Goal: Task Accomplishment & Management: Use online tool/utility

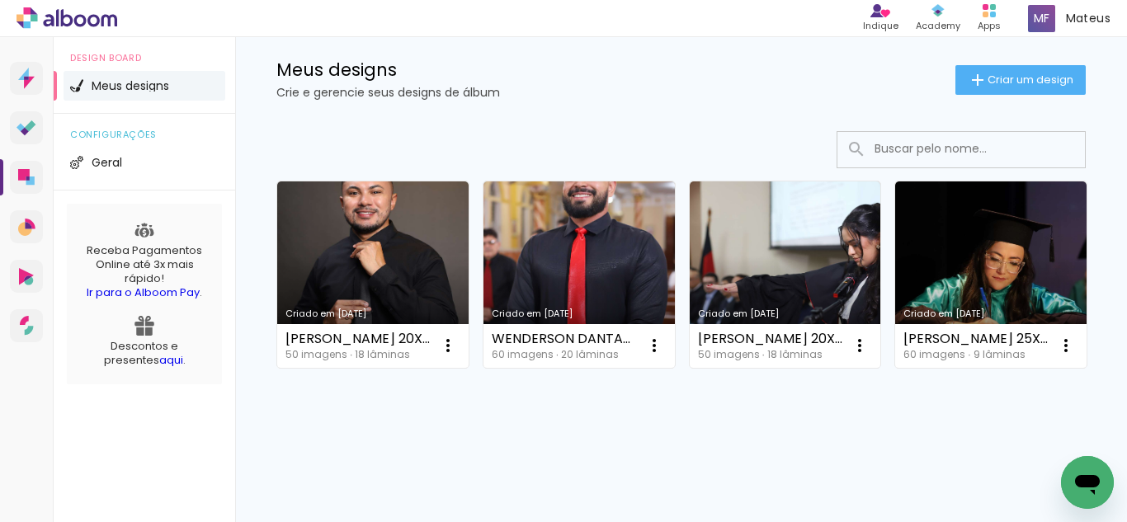
scroll to position [148, 0]
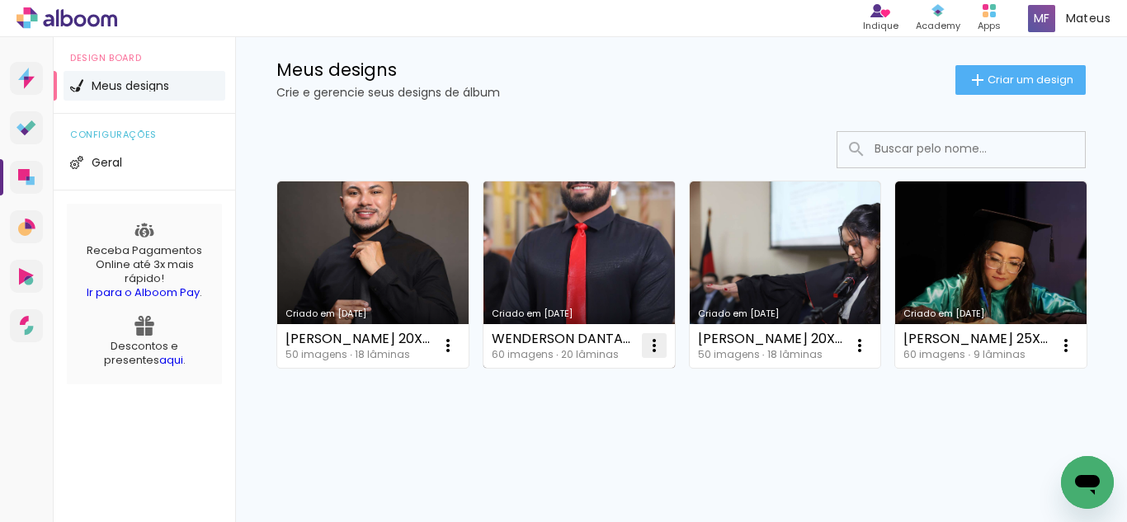
click at [458, 336] on iron-icon at bounding box center [448, 346] width 20 height 20
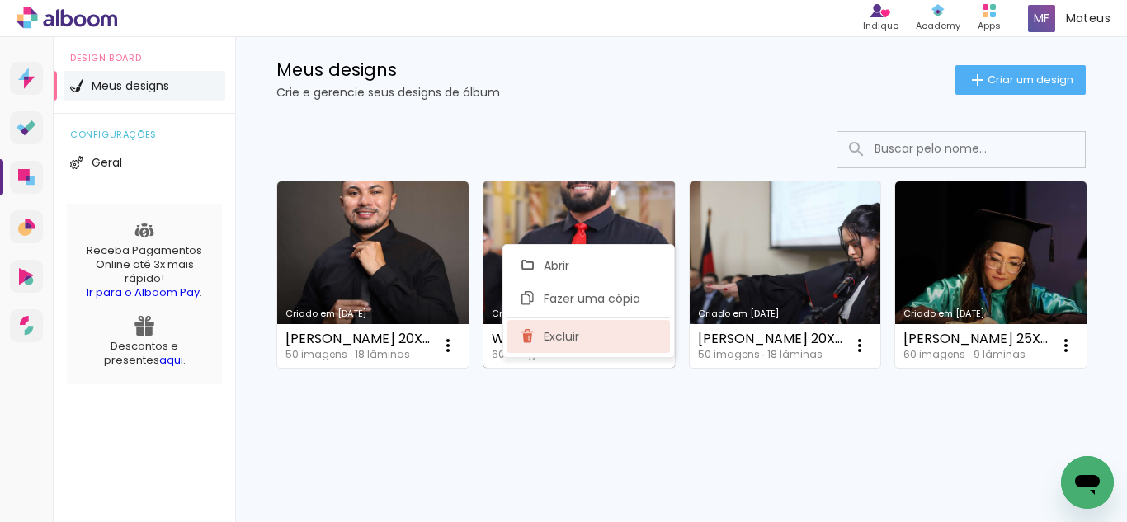
click at [606, 343] on paper-item "Excluir" at bounding box center [588, 336] width 163 height 33
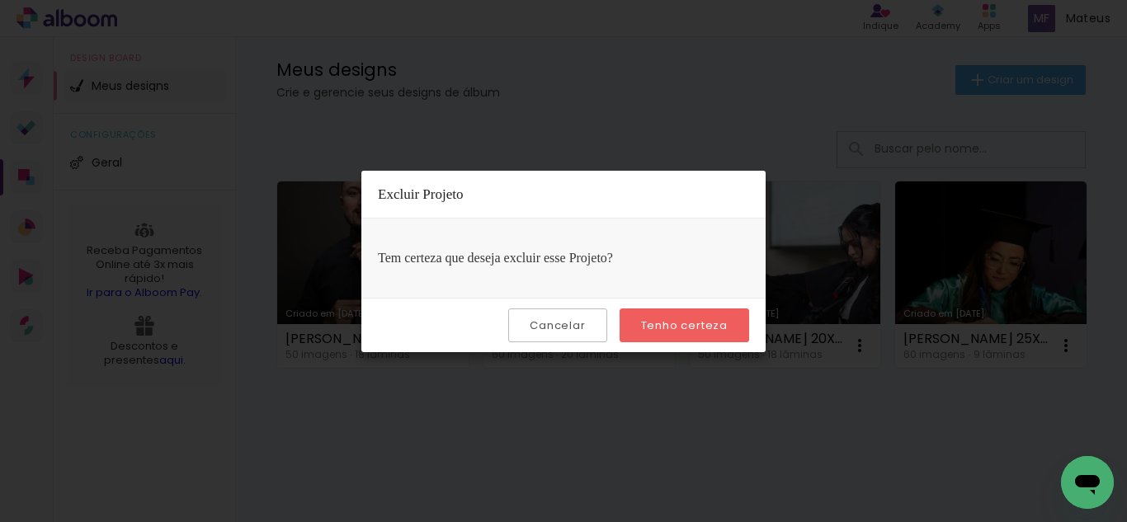
click at [643, 334] on paper-button "Tenho certeza" at bounding box center [685, 326] width 130 height 34
click at [694, 0] on quentale-directory at bounding box center [563, 0] width 1127 height 0
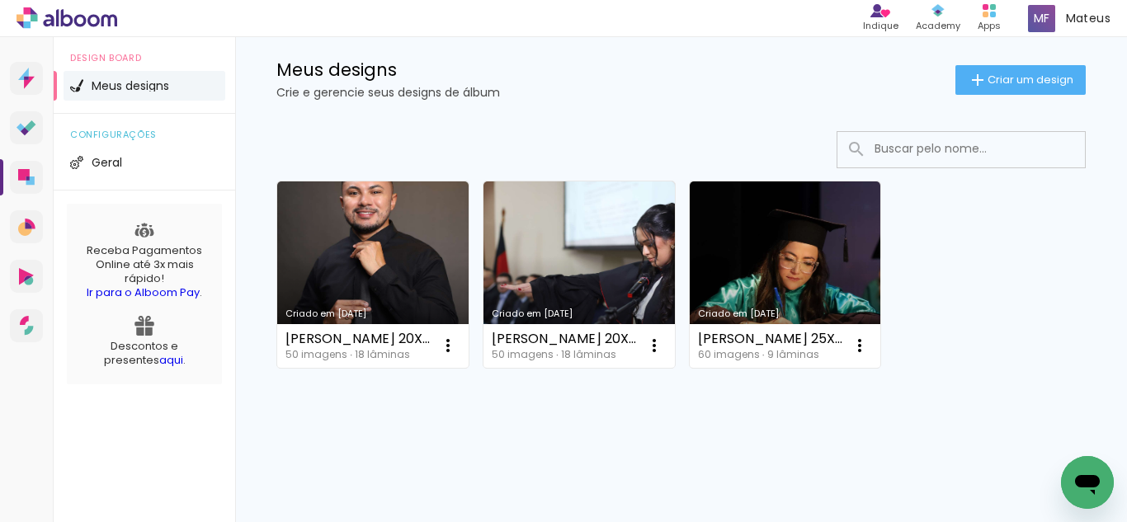
scroll to position [30, 0]
click at [451, 348] on iron-icon at bounding box center [448, 346] width 20 height 20
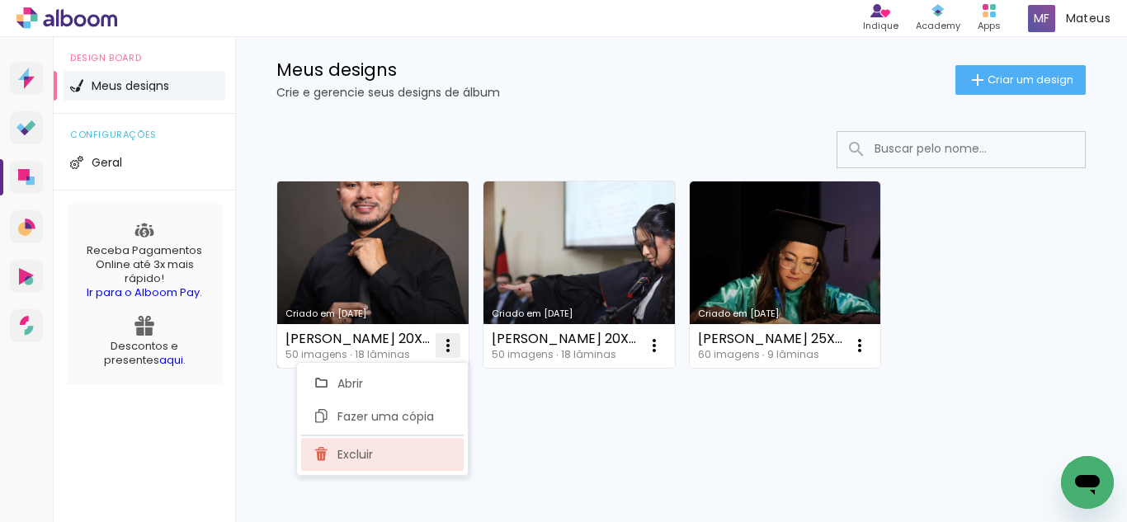
click at [407, 458] on paper-item "Excluir" at bounding box center [382, 454] width 163 height 33
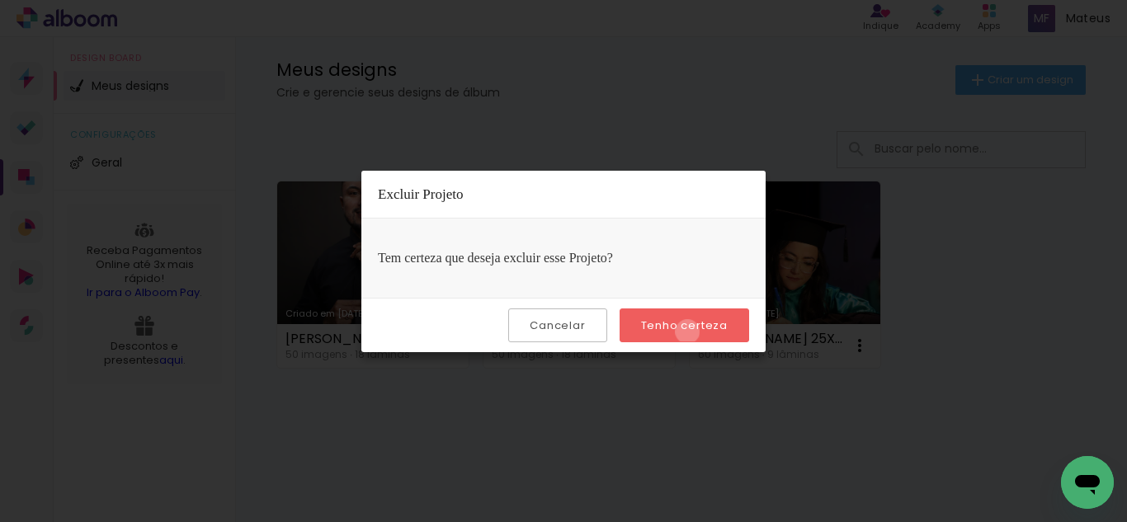
click at [0, 0] on slot "Tenho certeza" at bounding box center [0, 0] width 0 height 0
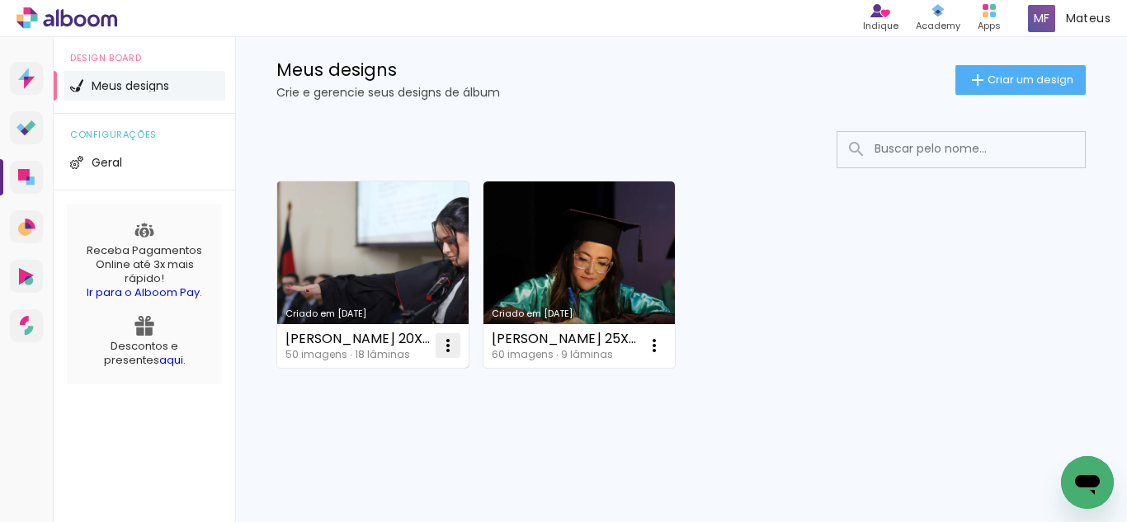
click at [450, 347] on iron-icon at bounding box center [448, 346] width 20 height 20
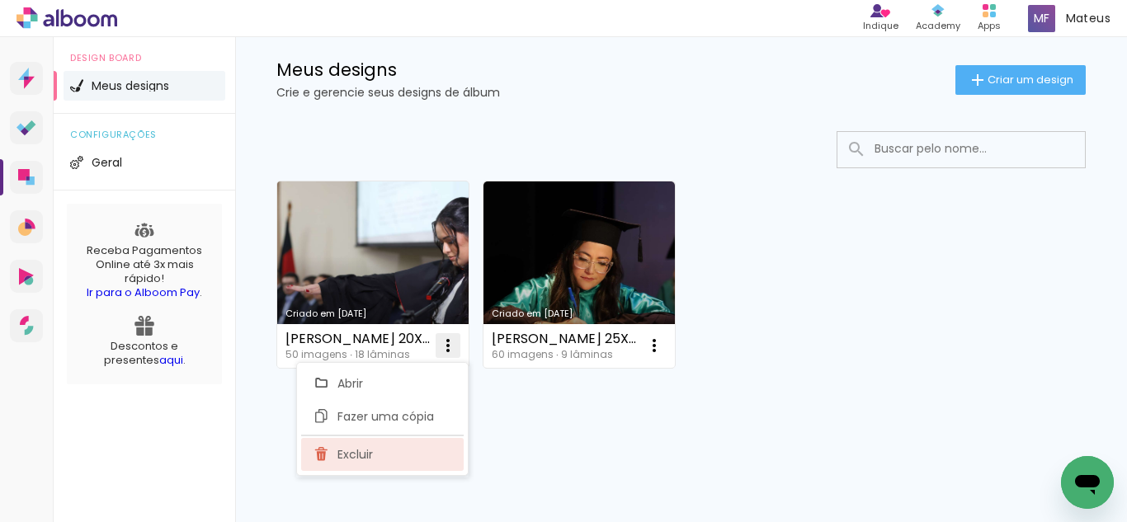
click at [399, 450] on paper-item "Excluir" at bounding box center [382, 454] width 163 height 33
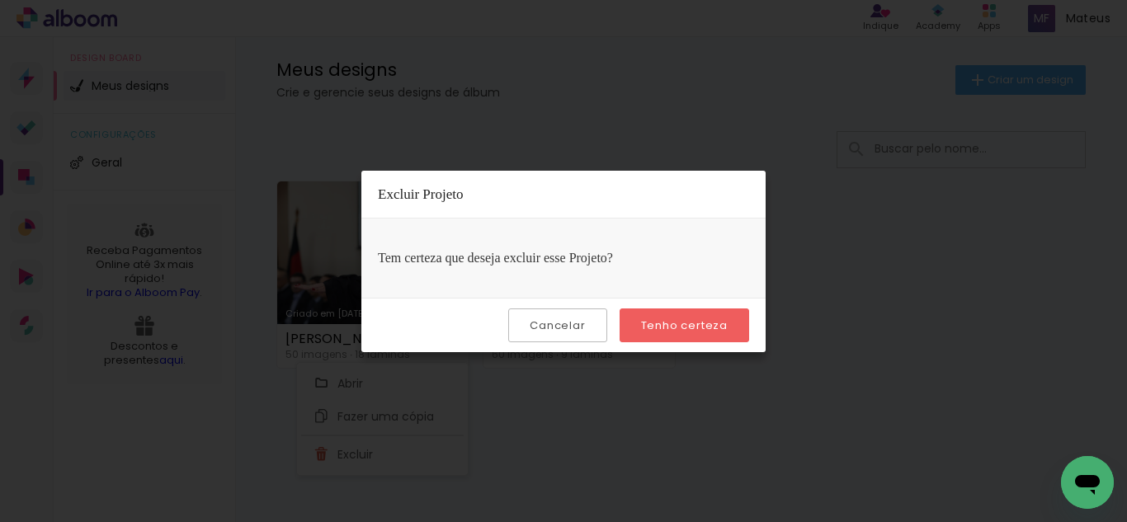
click at [0, 0] on slot "Tenho certeza" at bounding box center [0, 0] width 0 height 0
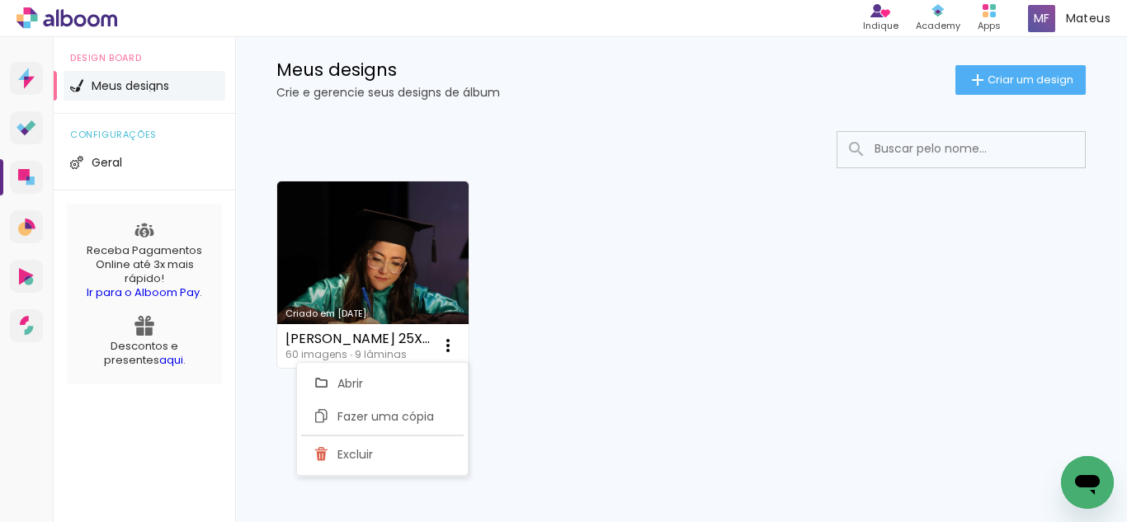
click at [611, 234] on div "Criado em 25/08/25 ANA MAIARA 25X50 60 imagens ∙ 9 lâminas Abrir Fazer uma cópi…" at bounding box center [681, 273] width 824 height 201
drag, startPoint x: 982, startPoint y: 78, endPoint x: 659, endPoint y: 253, distance: 367.0
click at [659, 253] on div "Criado em 25/08/25 ANA MAIARA 25X50 60 imagens ∙ 9 lâminas Abrir Fazer uma cópi…" at bounding box center [681, 273] width 824 height 201
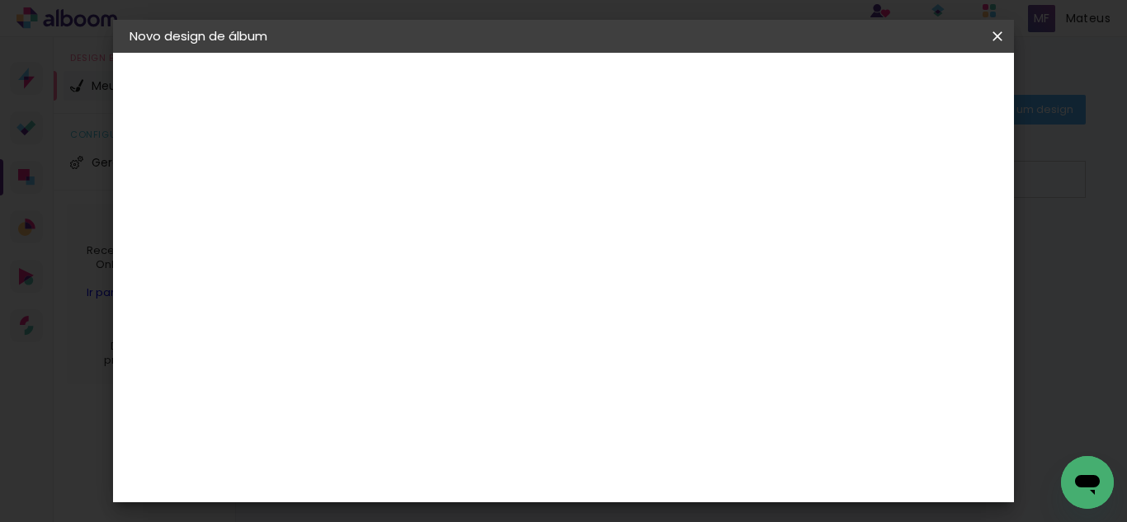
click at [399, 227] on input at bounding box center [399, 222] width 0 height 26
type input "ANA GESSICA 20X40"
type paper-input "ANA GESSICA 20X40"
click at [569, 92] on paper-button "Avançar" at bounding box center [528, 87] width 81 height 28
click at [708, 238] on paper-item "Tamanho Livre" at bounding box center [629, 251] width 158 height 36
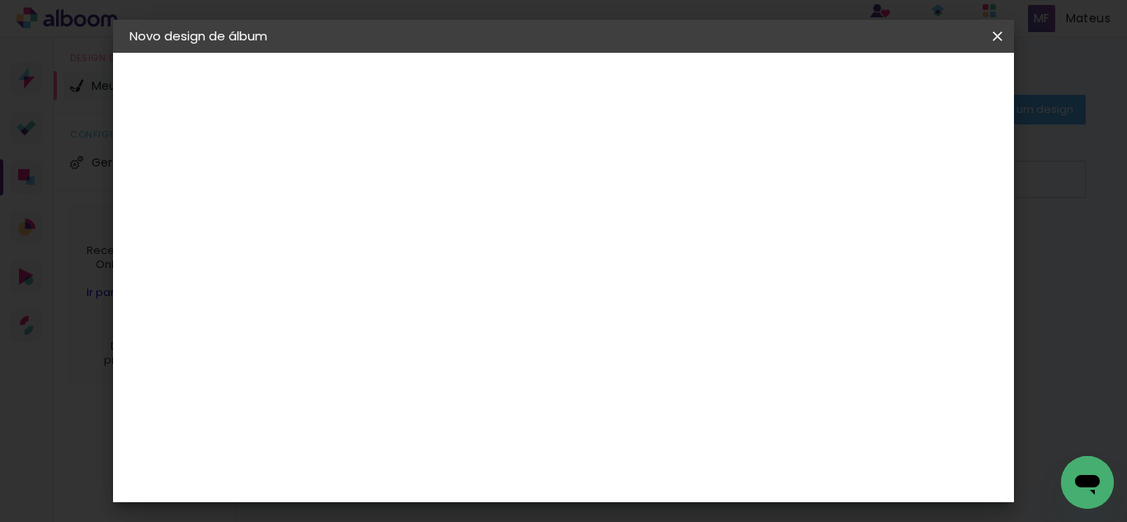
click at [0, 0] on paper-icon-button at bounding box center [0, 0] width 0 height 0
click at [708, 244] on paper-item "Tamanho Livre" at bounding box center [629, 251] width 158 height 36
click at [708, 93] on paper-button "Avançar" at bounding box center [667, 87] width 81 height 28
type input "1"
type paper-input "1"
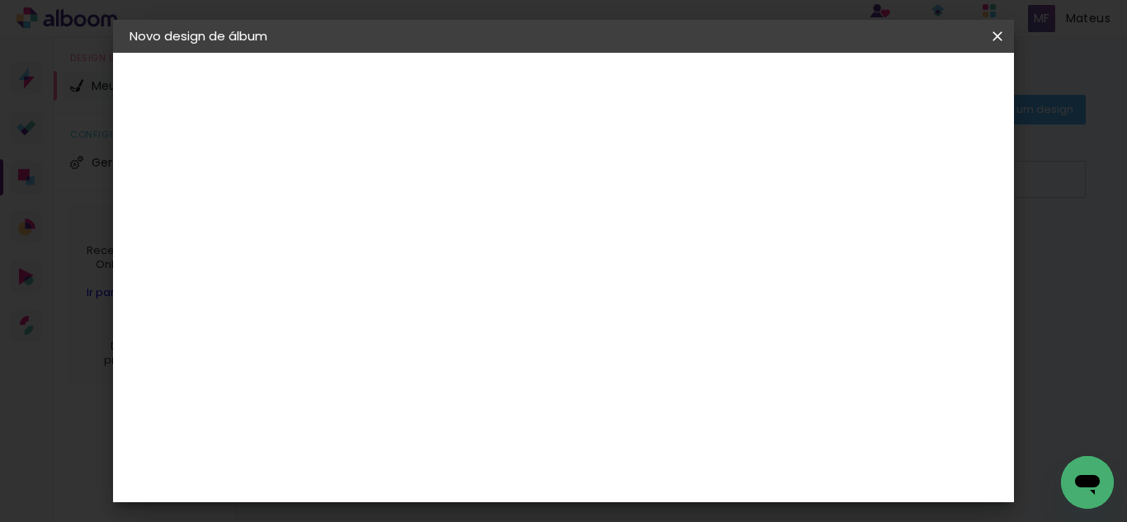
click at [413, 192] on input "1" at bounding box center [388, 189] width 57 height 21
click at [354, 430] on input "30" at bounding box center [347, 425] width 43 height 25
type input "20"
type paper-input "20"
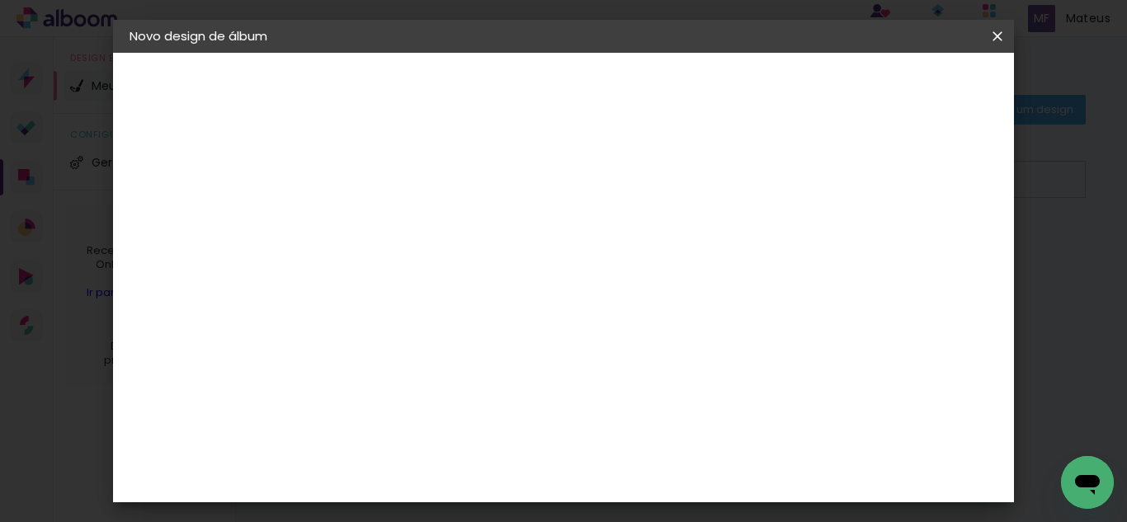
click at [662, 373] on input "60" at bounding box center [654, 367] width 43 height 25
type input "40"
type paper-input "40"
type input "4"
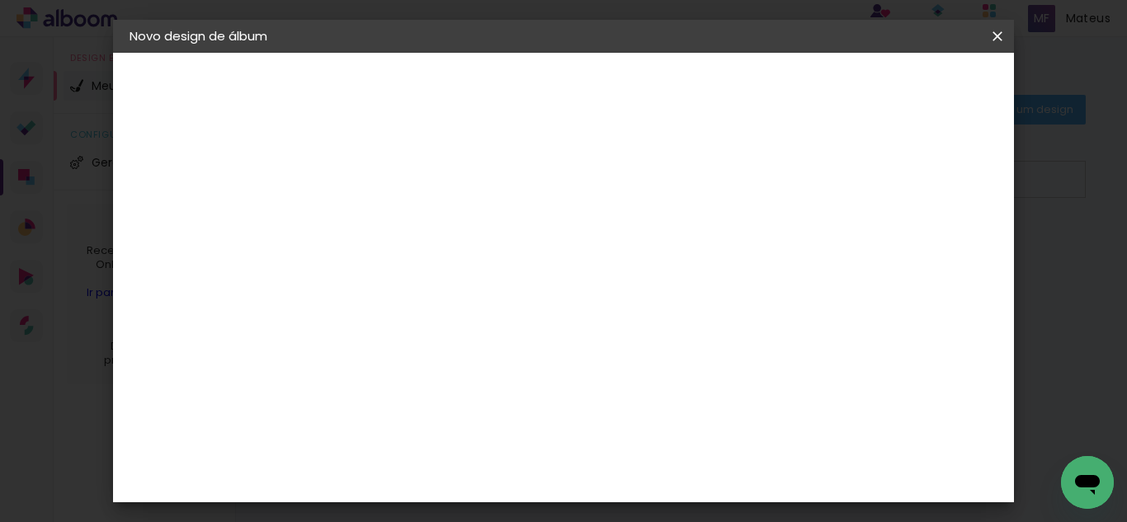
type paper-input "4"
click at [920, 262] on input "4" at bounding box center [914, 249] width 30 height 25
click at [920, 341] on div "20 cm cm cm mm A maioria das encadernadoras sugere 5mm de sangria." at bounding box center [632, 275] width 608 height 132
type input "3"
type paper-input "3"
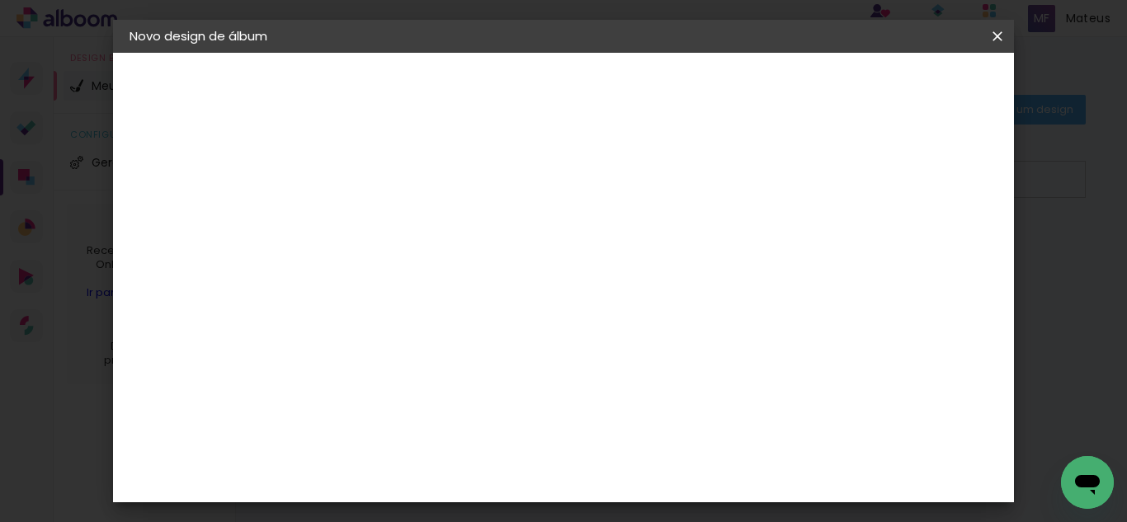
click at [925, 259] on input "3" at bounding box center [914, 249] width 30 height 25
click at [813, 195] on div at bounding box center [805, 189] width 15 height 15
type paper-checkbox "on"
click at [911, 76] on paper-button "Iniciar design" at bounding box center [857, 87] width 108 height 28
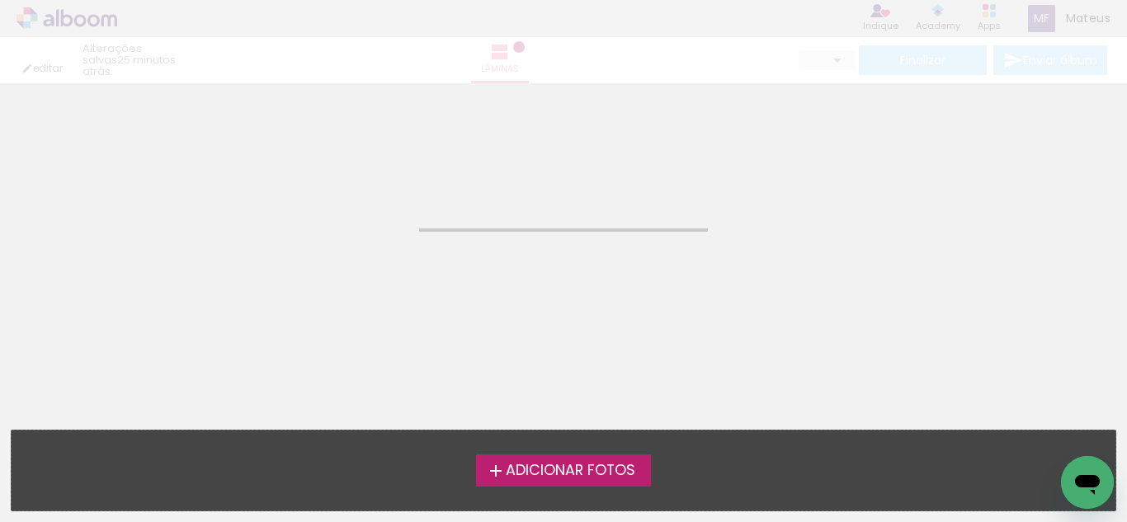
click at [564, 474] on span "Adicionar Fotos" at bounding box center [571, 471] width 130 height 15
click at [0, 0] on input "file" at bounding box center [0, 0] width 0 height 0
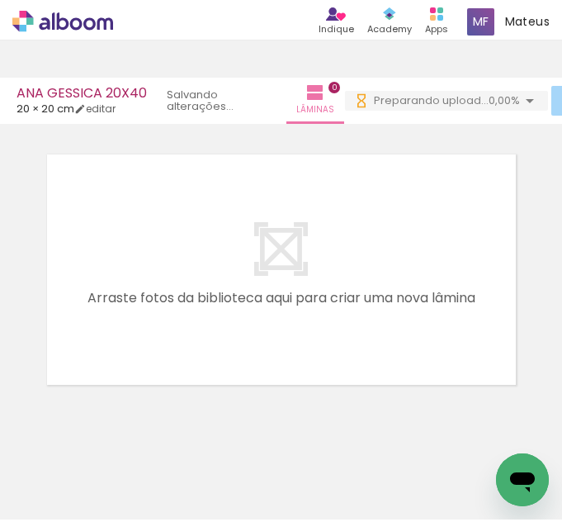
scroll to position [15, 0]
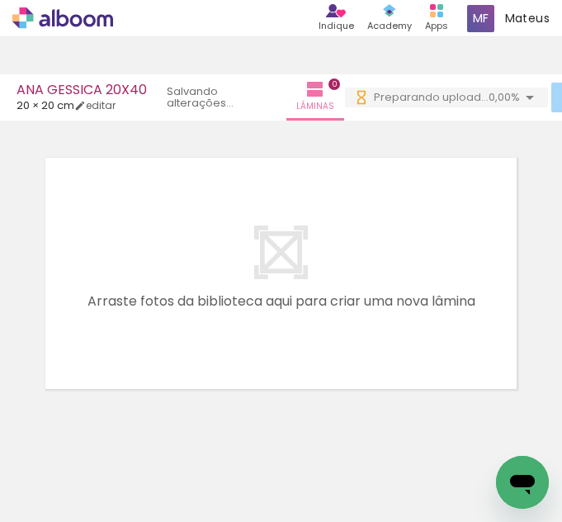
click at [399, 138] on div at bounding box center [281, 251] width 562 height 281
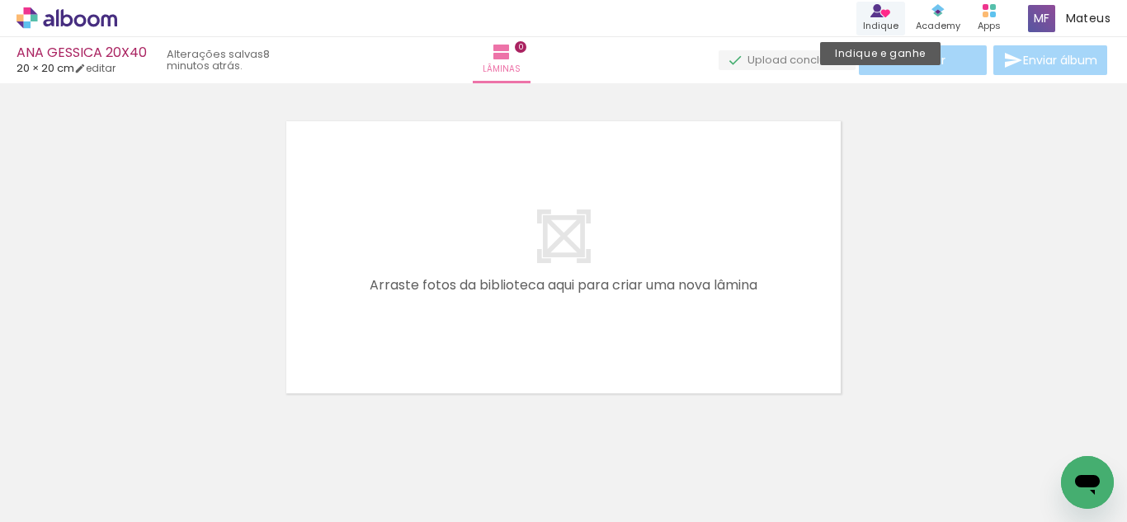
scroll to position [0, 3634]
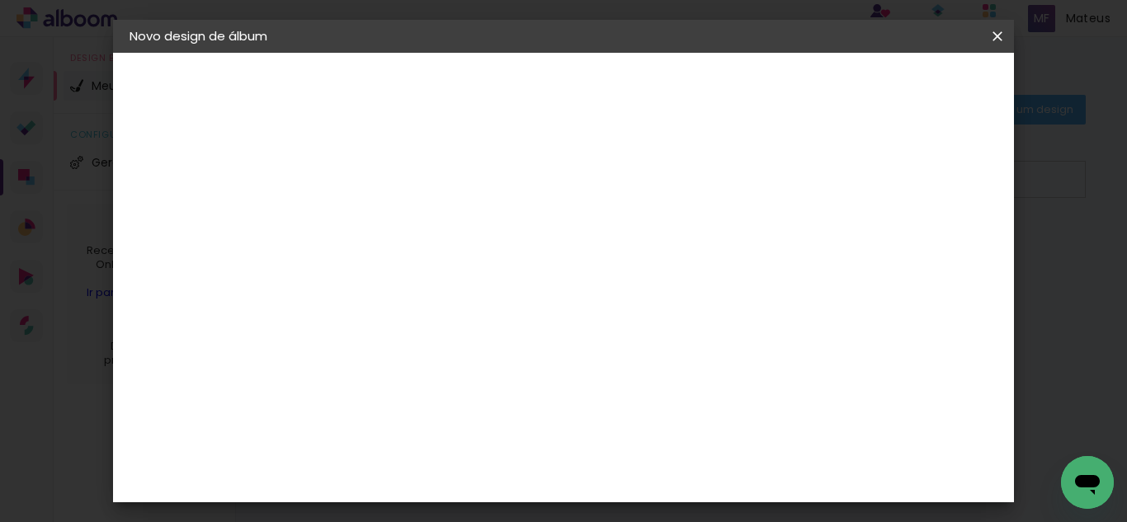
type input "GABRIELA MARTINS 20X40"
type paper-input "GABRIELA MARTINS 20X40"
click at [0, 0] on slot "Avançar" at bounding box center [0, 0] width 0 height 0
click at [708, 82] on div "Voltar Avançar" at bounding box center [626, 87] width 164 height 28
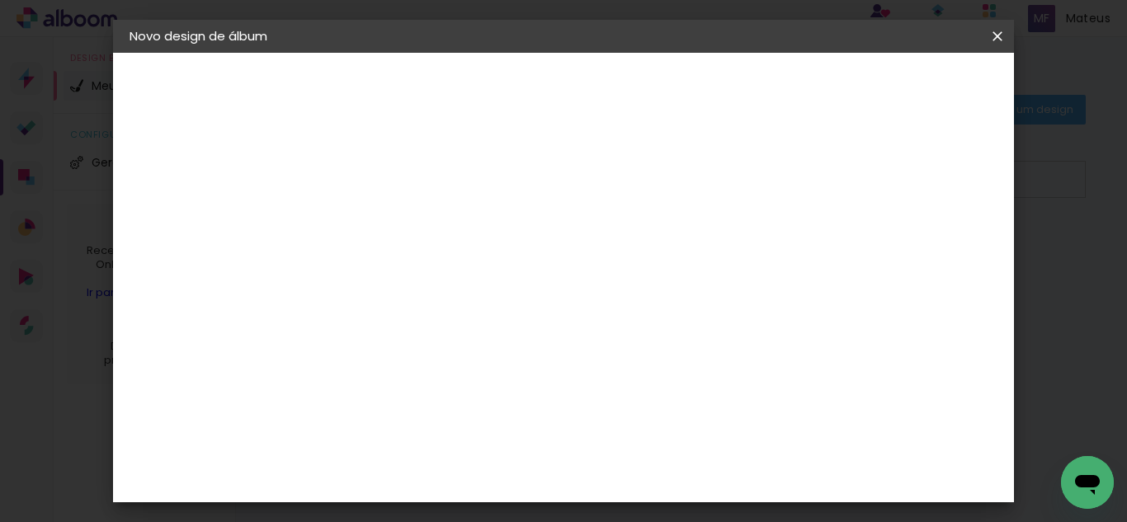
click at [437, 295] on div "3ZERO5" at bounding box center [413, 290] width 50 height 13
click at [531, 366] on paper-item "Ágata" at bounding box center [441, 351] width 178 height 36
click at [0, 0] on slot "Tamanho Livre" at bounding box center [0, 0] width 0 height 0
click at [531, 332] on div "A" at bounding box center [441, 322] width 178 height 21
click at [531, 343] on paper-item "Ágata" at bounding box center [441, 351] width 178 height 36
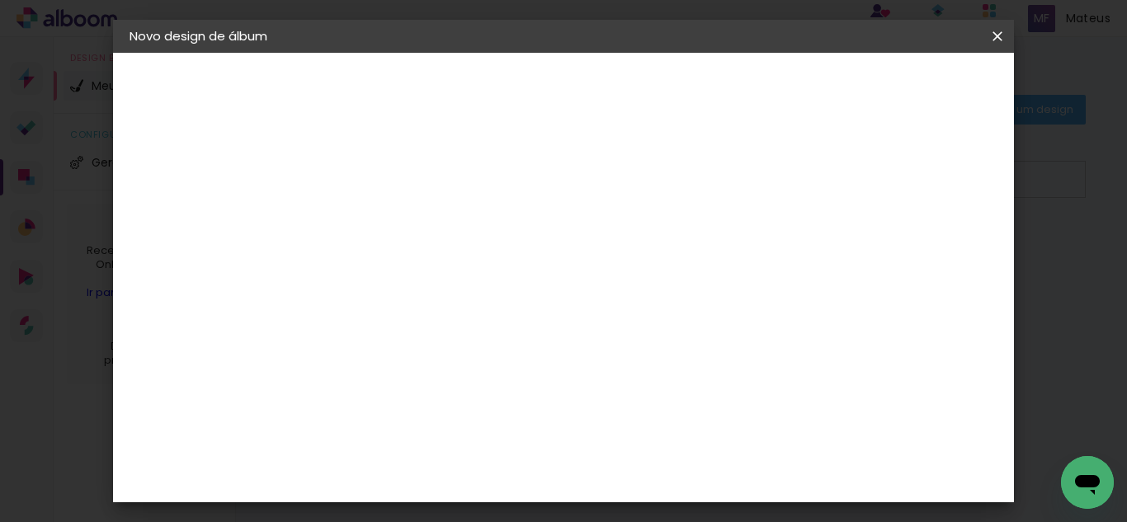
click at [0, 0] on slot "Avançar" at bounding box center [0, 0] width 0 height 0
click at [464, 276] on input "text" at bounding box center [431, 288] width 64 height 26
drag, startPoint x: 619, startPoint y: 228, endPoint x: 630, endPoint y: 234, distance: 12.6
click at [531, 227] on div "Opções disponíveis Luxo Book Tamanho Escolha o tamanho" at bounding box center [441, 314] width 178 height 309
click at [489, 338] on div "Escolha o tamanho" at bounding box center [442, 376] width 96 height 77
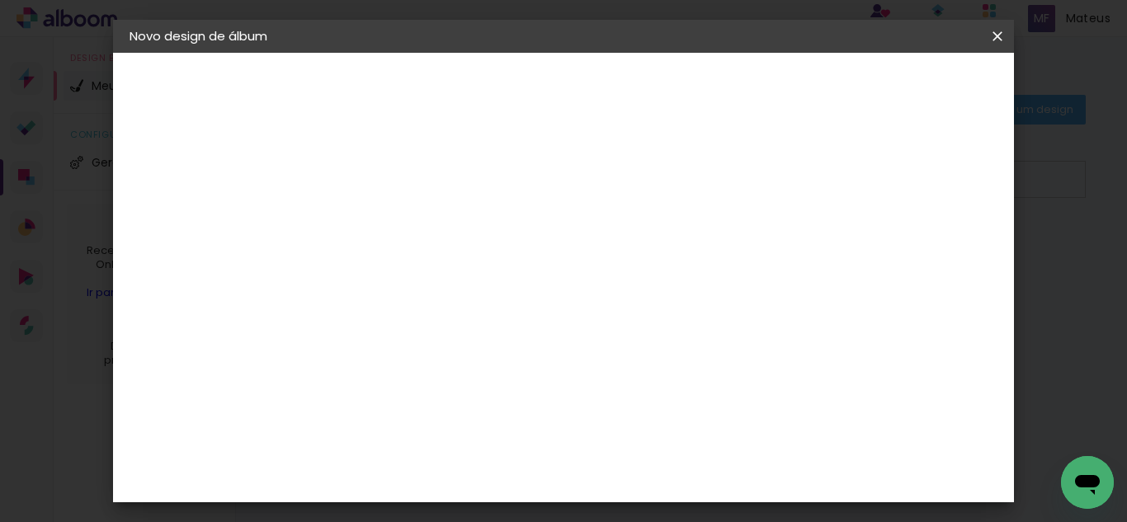
click at [489, 338] on div "Escolha o tamanho" at bounding box center [442, 376] width 96 height 77
click at [531, 308] on div "Opções disponíveis Luxo Book Tamanho Escolha o tamanho" at bounding box center [441, 314] width 178 height 309
click at [464, 276] on input "text" at bounding box center [431, 288] width 64 height 26
click at [622, 280] on paper-item "Luxo" at bounding box center [671, 273] width 330 height 33
type input "Luxo"
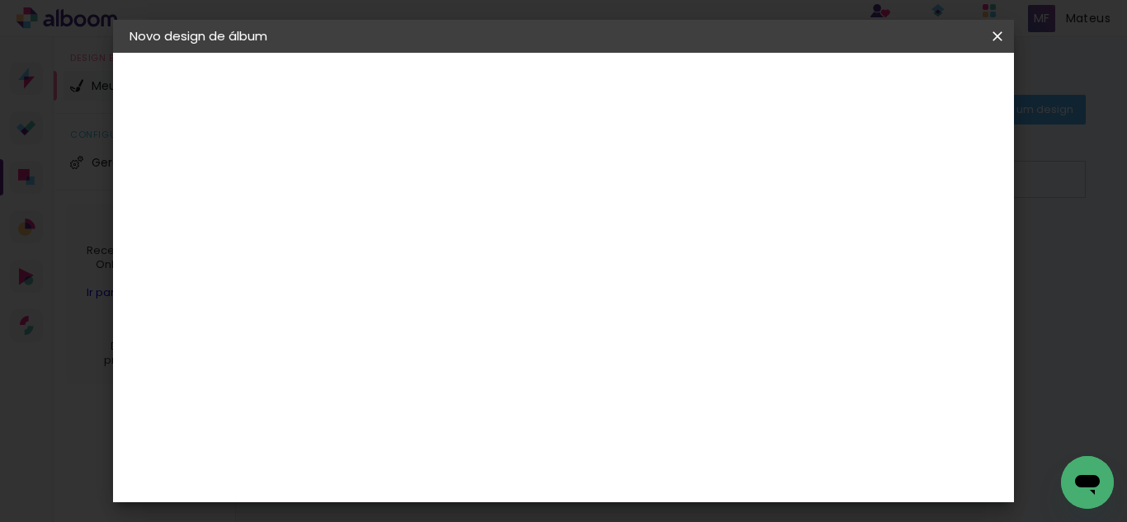
click at [0, 0] on slot "Voltar" at bounding box center [0, 0] width 0 height 0
click at [708, 169] on paper-item "Tamanho Livre" at bounding box center [629, 168] width 158 height 36
click at [0, 0] on slot "Avançar" at bounding box center [0, 0] width 0 height 0
type input "1"
type paper-input "1"
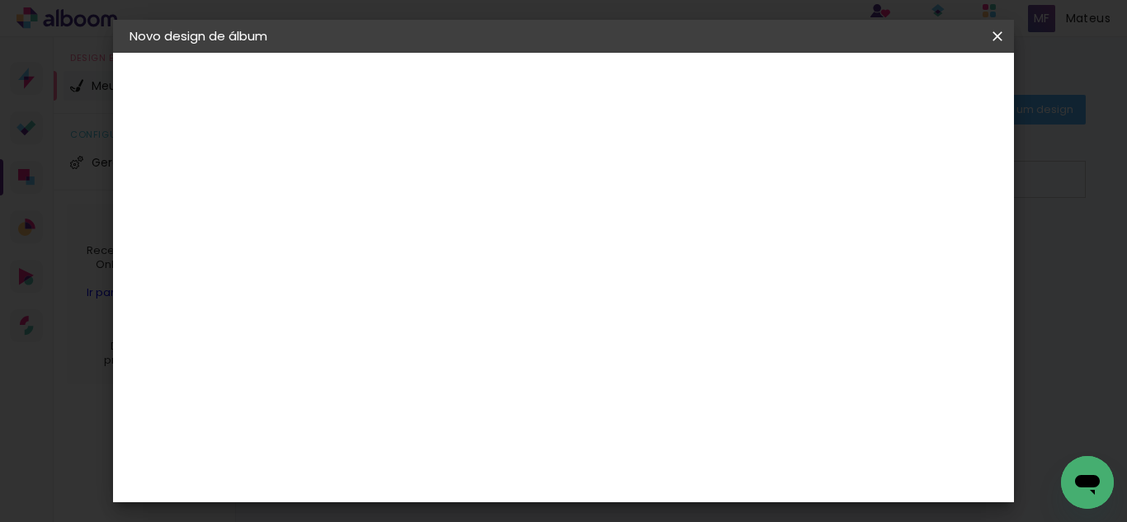
click at [404, 194] on input "1" at bounding box center [388, 189] width 57 height 21
click at [361, 427] on input "30" at bounding box center [347, 425] width 43 height 25
type input "20"
type paper-input "20"
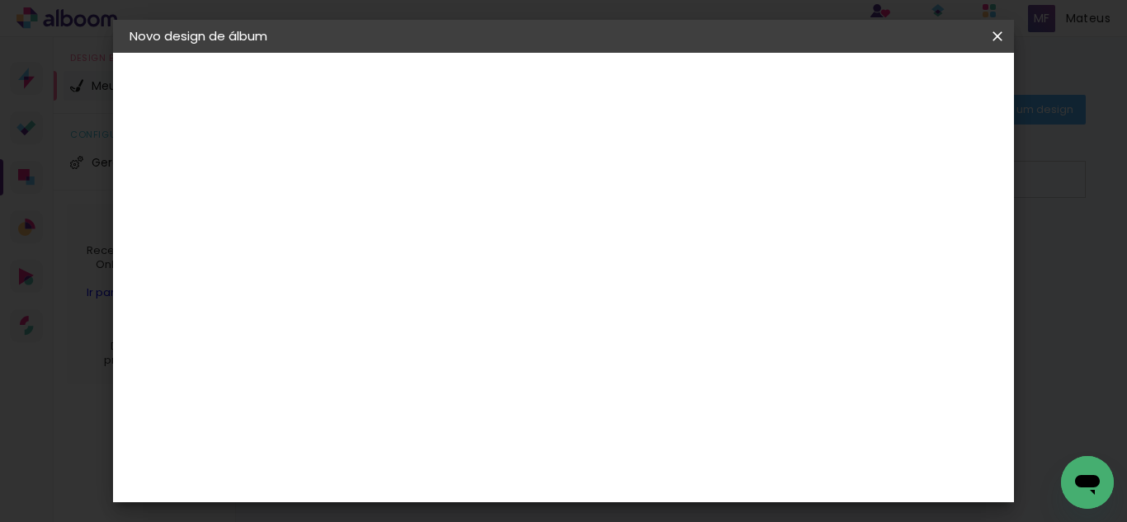
click at [668, 368] on input "60" at bounding box center [654, 367] width 43 height 25
type input "40"
type paper-input "40"
type input "4"
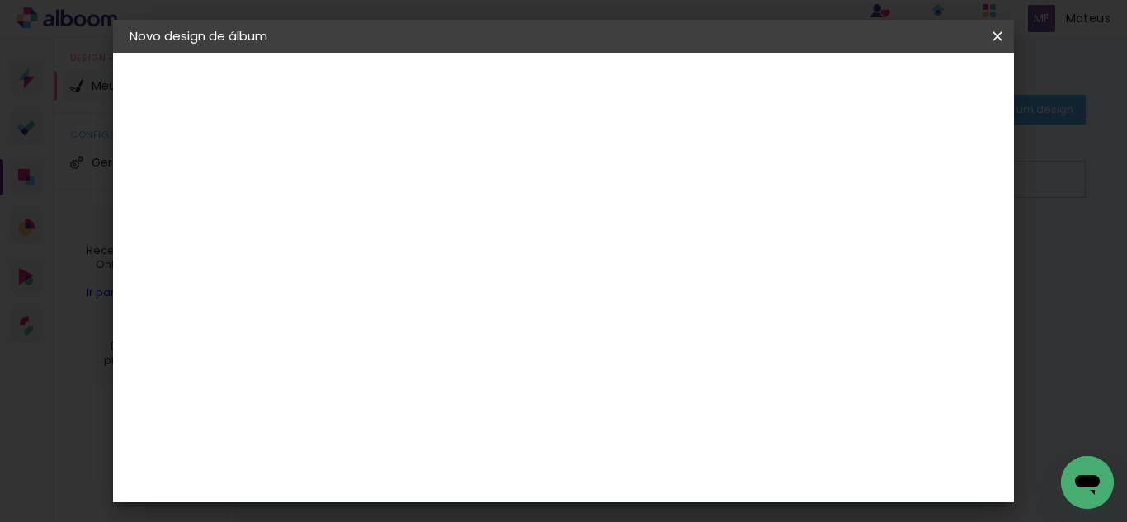
type paper-input "4"
click at [923, 262] on input "4" at bounding box center [914, 249] width 30 height 25
click at [923, 267] on div "20 cm cm cm mm A maioria das encadernadoras sugere 5mm de sangria." at bounding box center [632, 201] width 608 height 132
type input "3"
type paper-input "3"
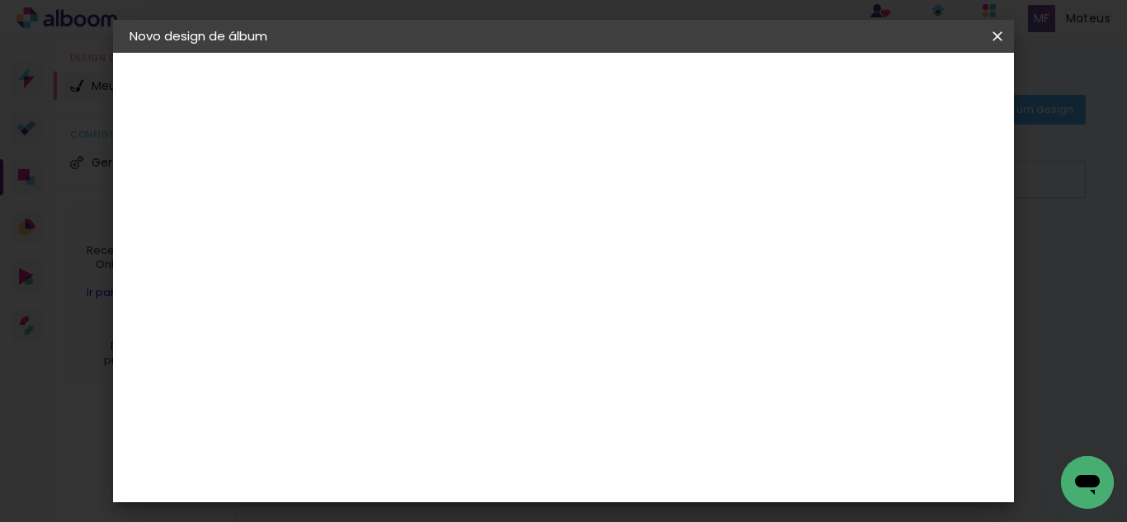
click at [927, 257] on input "3" at bounding box center [914, 249] width 30 height 25
click at [911, 78] on paper-button "Iniciar design" at bounding box center [857, 87] width 108 height 28
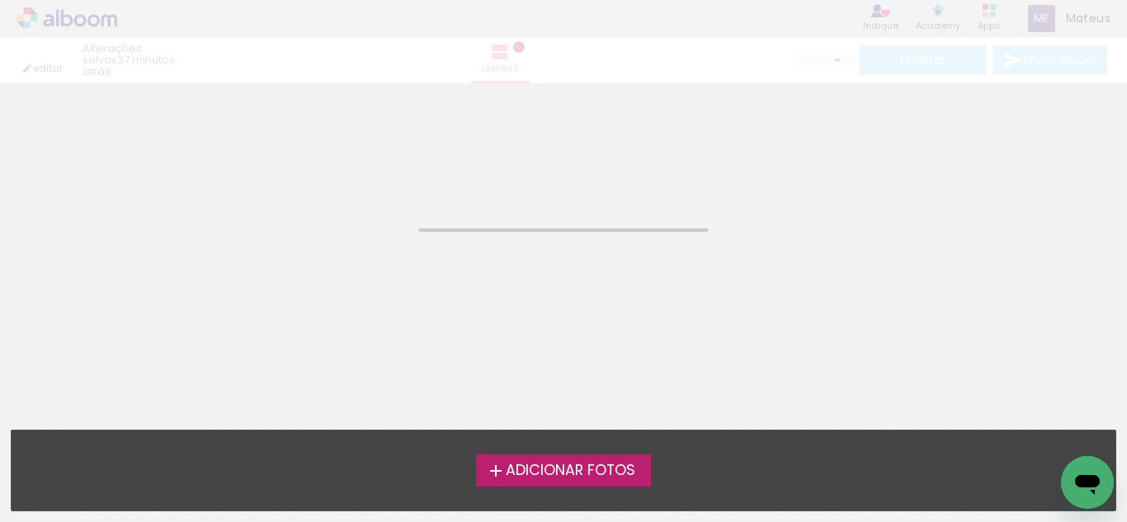
click at [546, 471] on span "Adicionar Fotos" at bounding box center [571, 471] width 130 height 15
click at [0, 0] on input "file" at bounding box center [0, 0] width 0 height 0
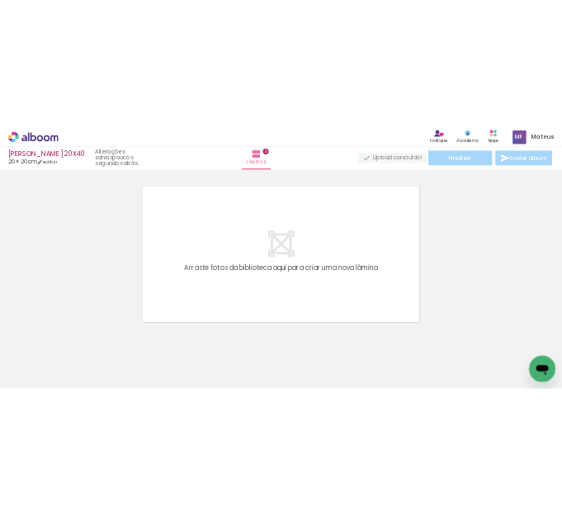
scroll to position [21, 0]
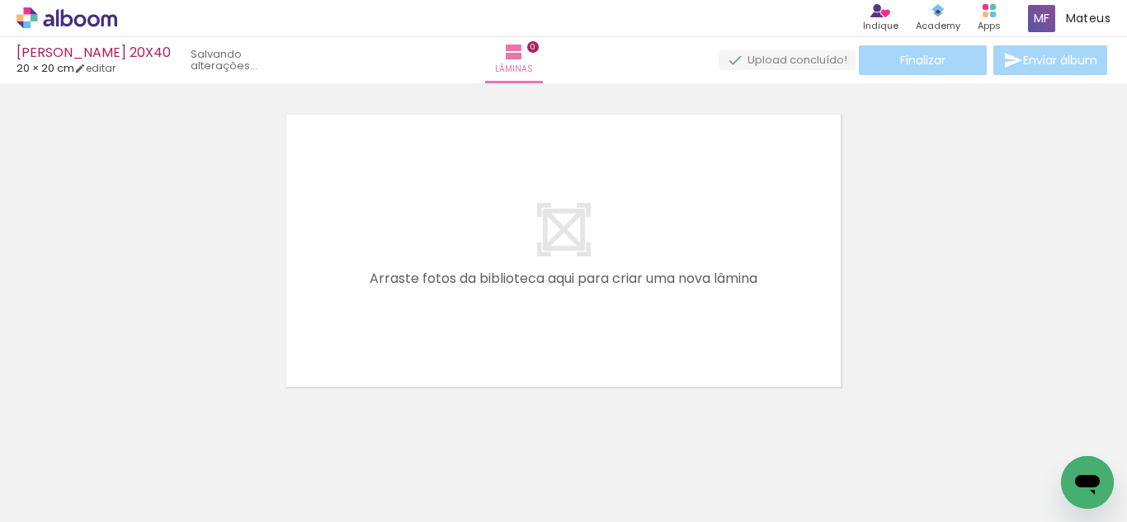
click at [940, 341] on div at bounding box center [563, 230] width 1127 height 324
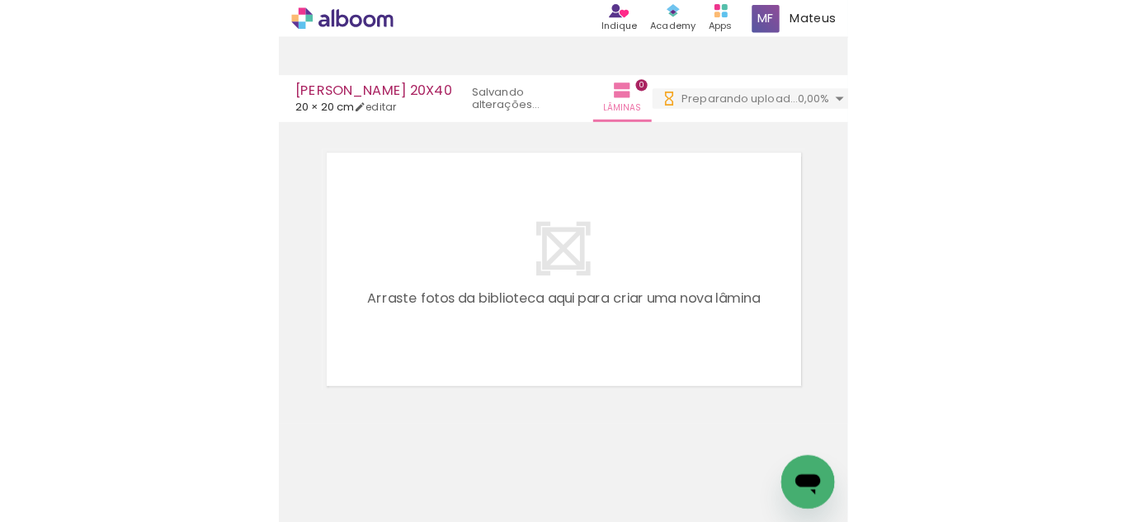
scroll to position [15, 0]
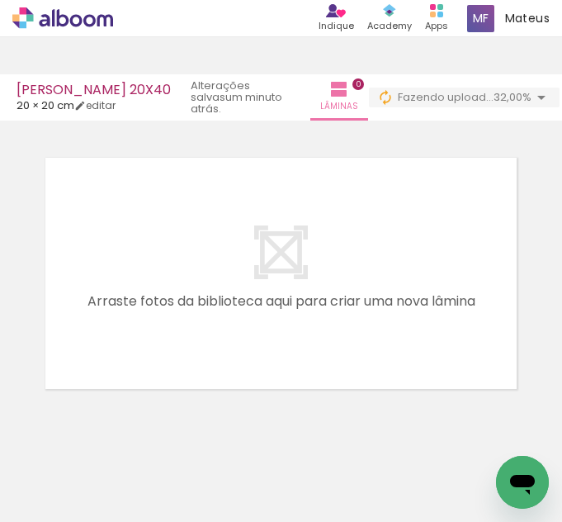
click at [168, 135] on div at bounding box center [281, 251] width 562 height 281
click at [182, 192] on quentale-layouter at bounding box center [280, 272] width 479 height 239
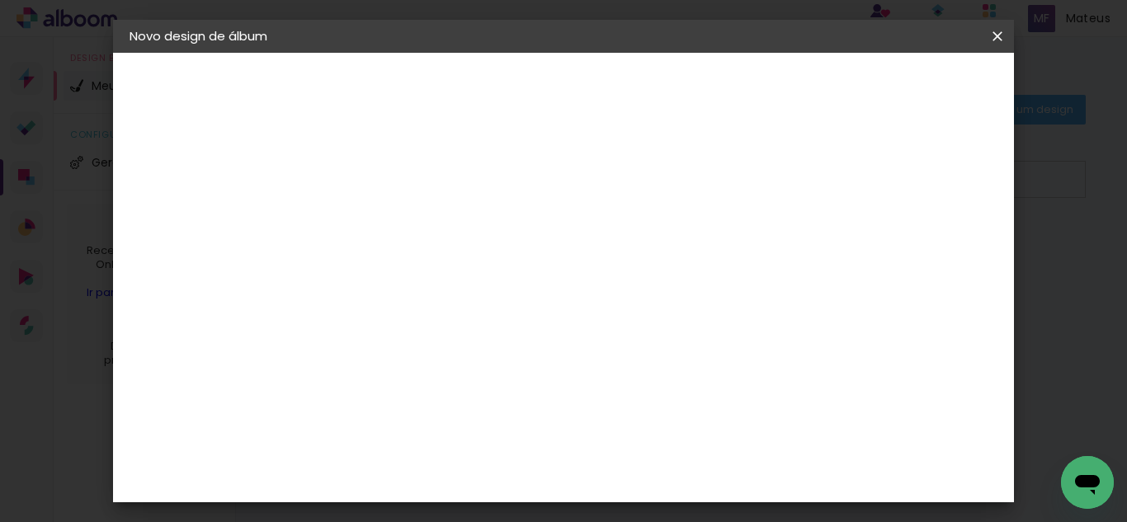
click at [399, 216] on input at bounding box center [399, 222] width 0 height 26
type input "SABRYNA MACEDO 20X40"
type paper-input "SABRYNA MACEDO 20X40"
click at [0, 0] on slot "Avançar" at bounding box center [0, 0] width 0 height 0
click at [0, 0] on slot "Tamanho Livre" at bounding box center [0, 0] width 0 height 0
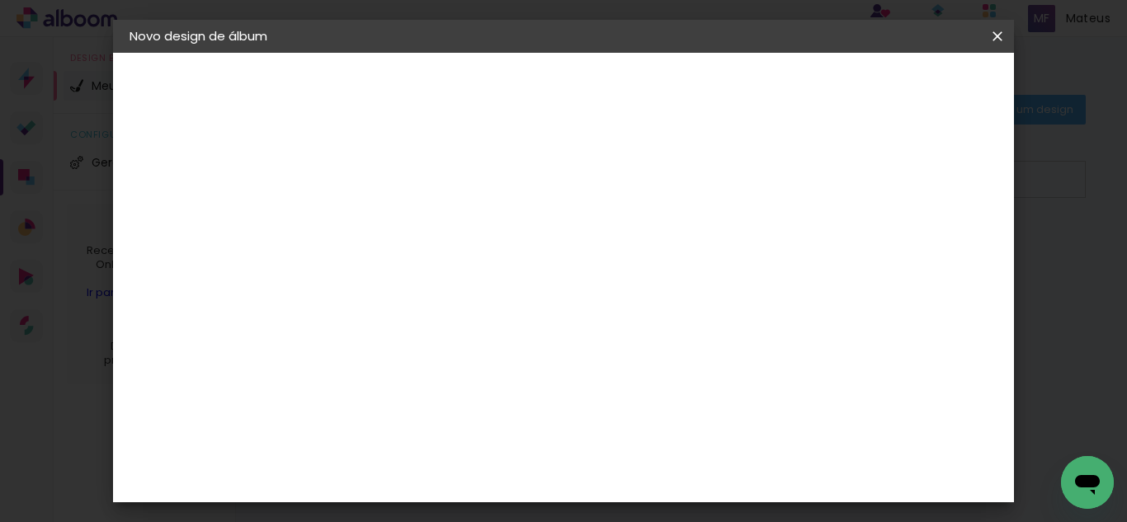
click at [733, 104] on header "Fornecedor Escolha um fornecedor ou avance com o tamanho livre. Voltar Avançar" at bounding box center [530, 102] width 405 height 98
click at [0, 0] on slot "Avançar" at bounding box center [0, 0] width 0 height 0
click at [356, 427] on input "30" at bounding box center [347, 425] width 43 height 25
type input "20"
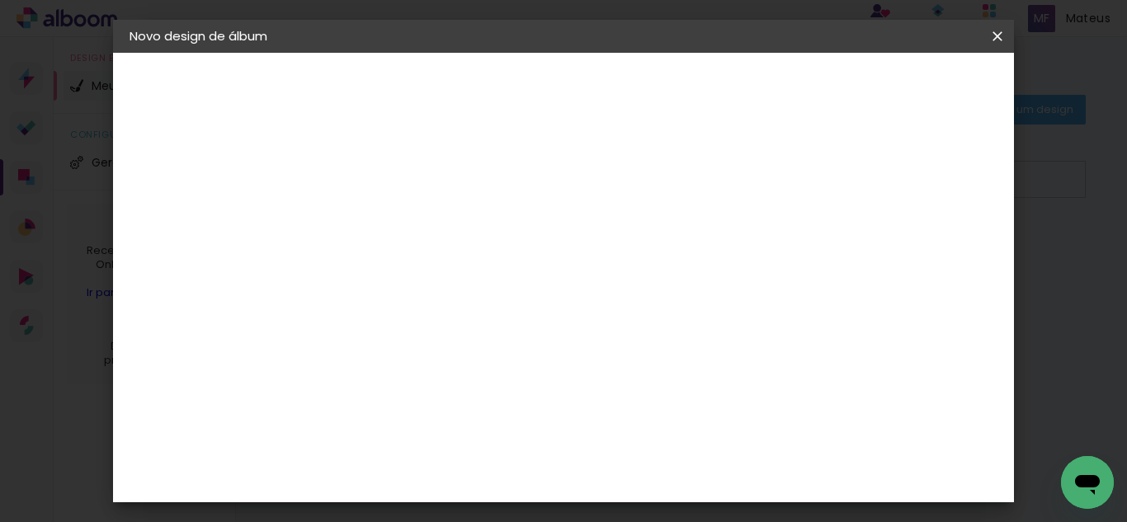
type paper-input "20"
click at [665, 365] on input "60" at bounding box center [654, 367] width 43 height 25
type input "40"
type paper-input "40"
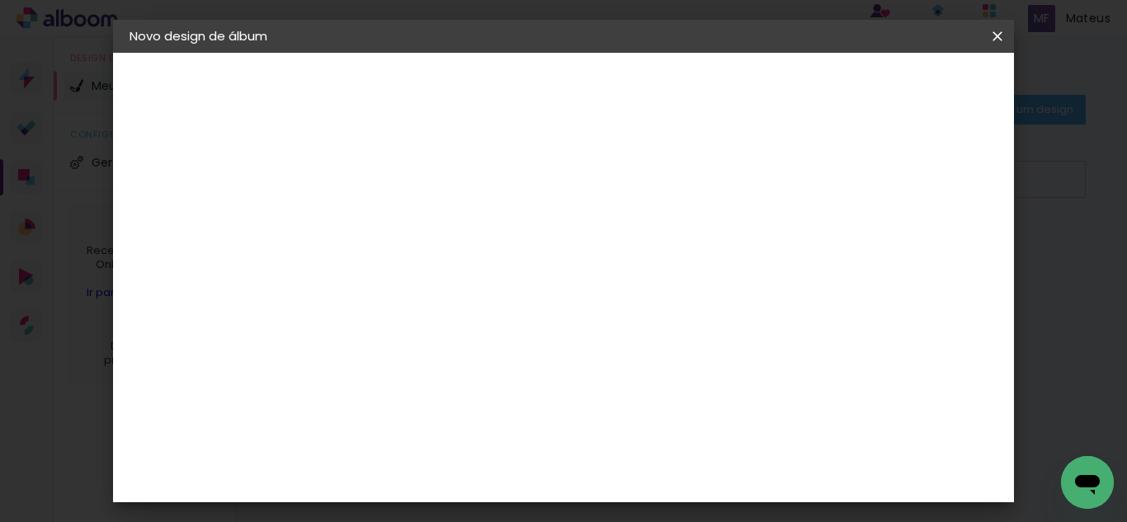
type input "4"
type paper-input "4"
click at [921, 244] on input "4" at bounding box center [914, 249] width 30 height 25
type input "3"
type paper-input "3"
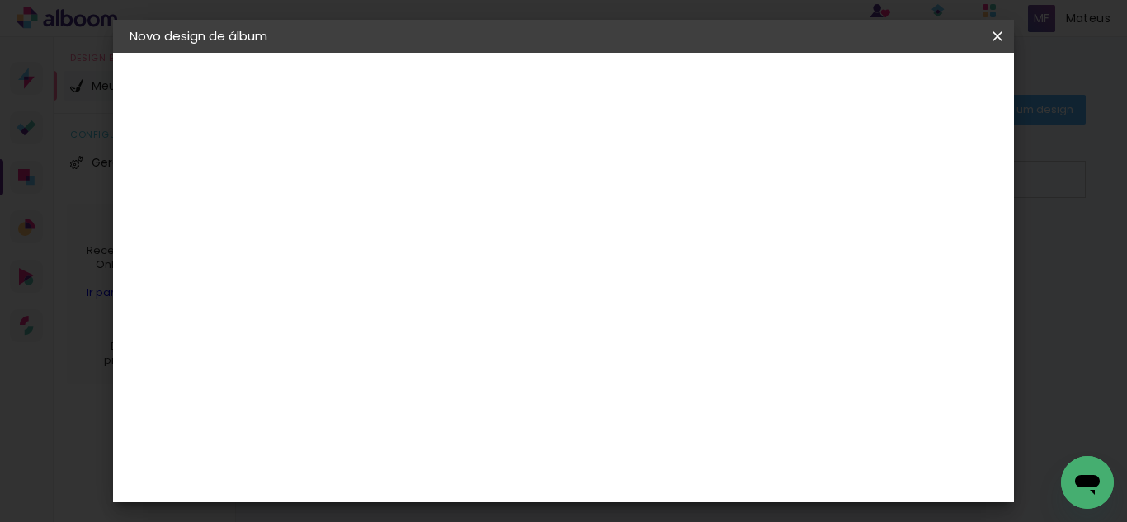
click at [921, 244] on input "3" at bounding box center [916, 249] width 30 height 25
click at [813, 184] on div at bounding box center [805, 189] width 15 height 15
type paper-checkbox "on"
type input "1"
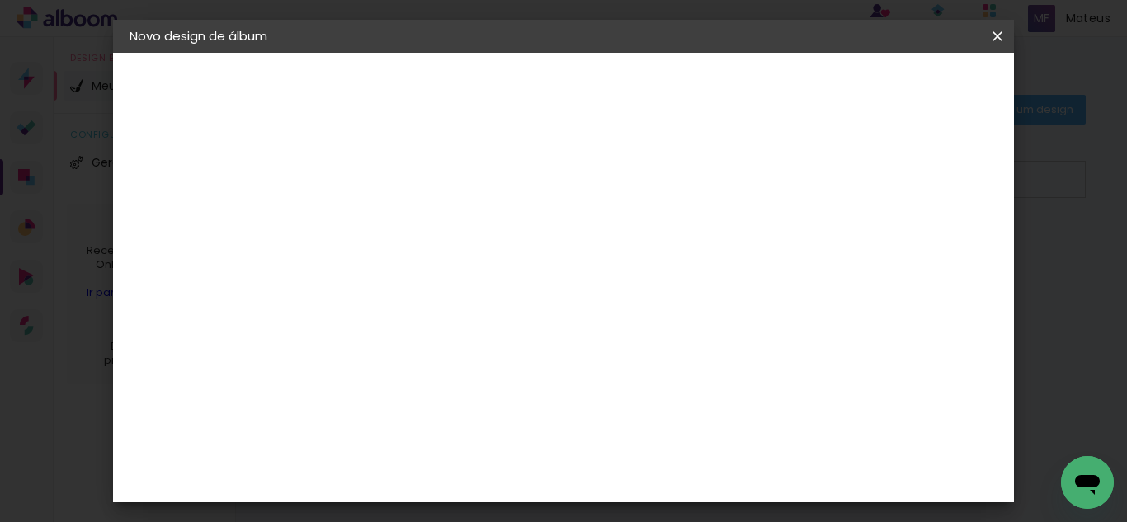
type paper-input "1"
click at [407, 195] on input "1" at bounding box center [388, 189] width 57 height 21
click at [894, 88] on span "Iniciar design" at bounding box center [856, 88] width 75 height 12
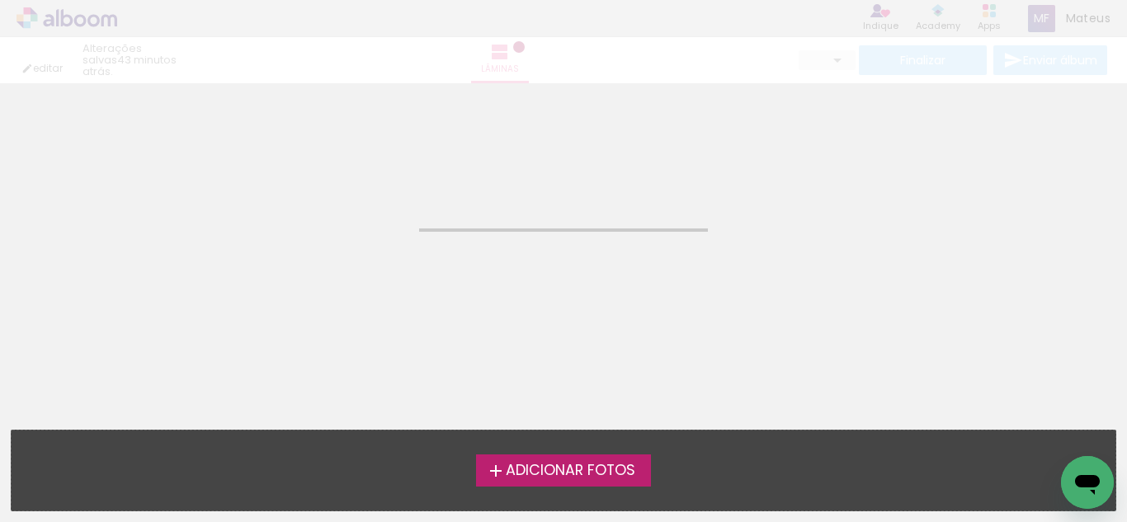
click at [536, 464] on span "Adicionar Fotos" at bounding box center [571, 471] width 130 height 15
click at [0, 0] on input "file" at bounding box center [0, 0] width 0 height 0
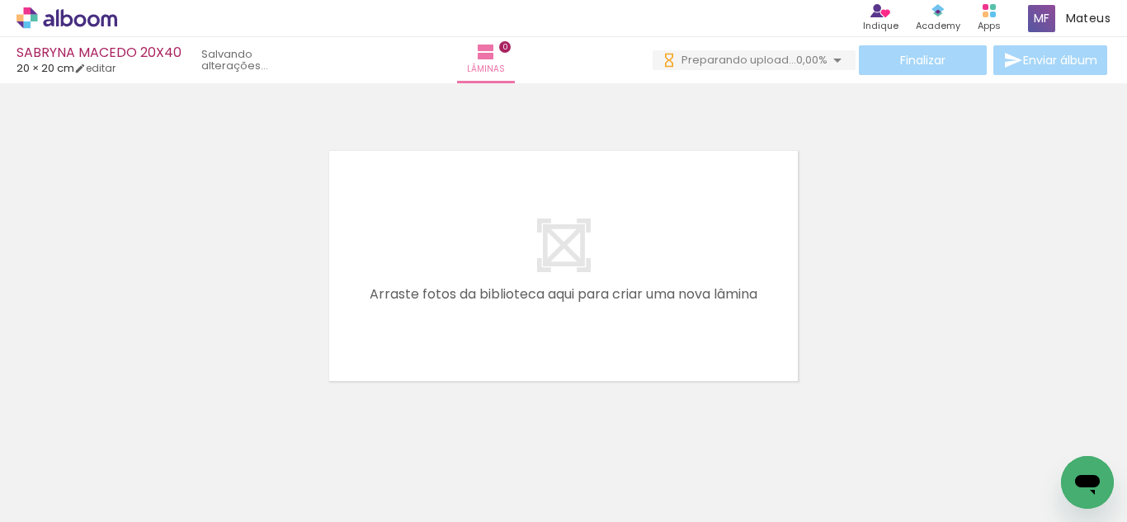
scroll to position [15, 0]
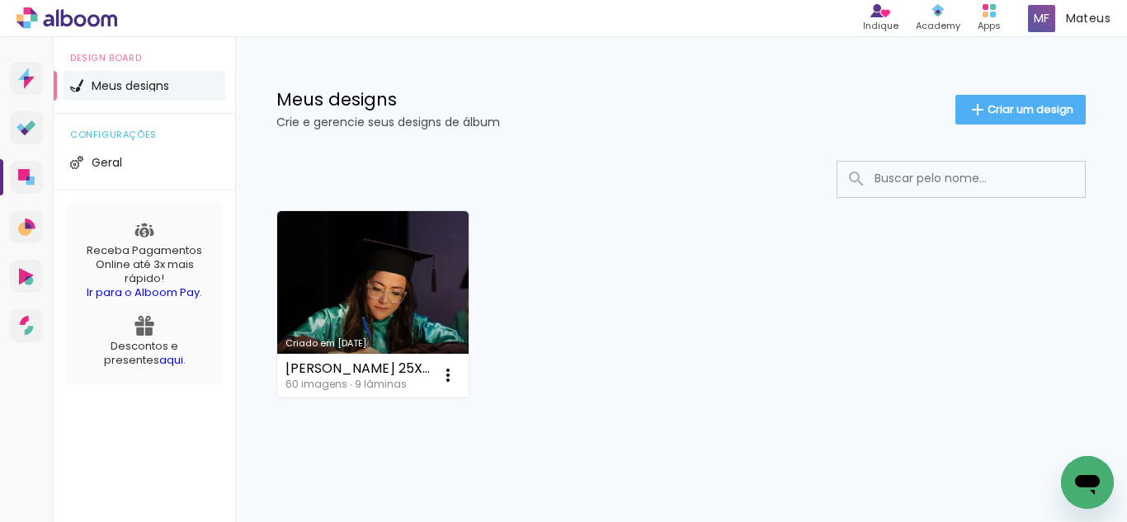
scroll to position [30, 0]
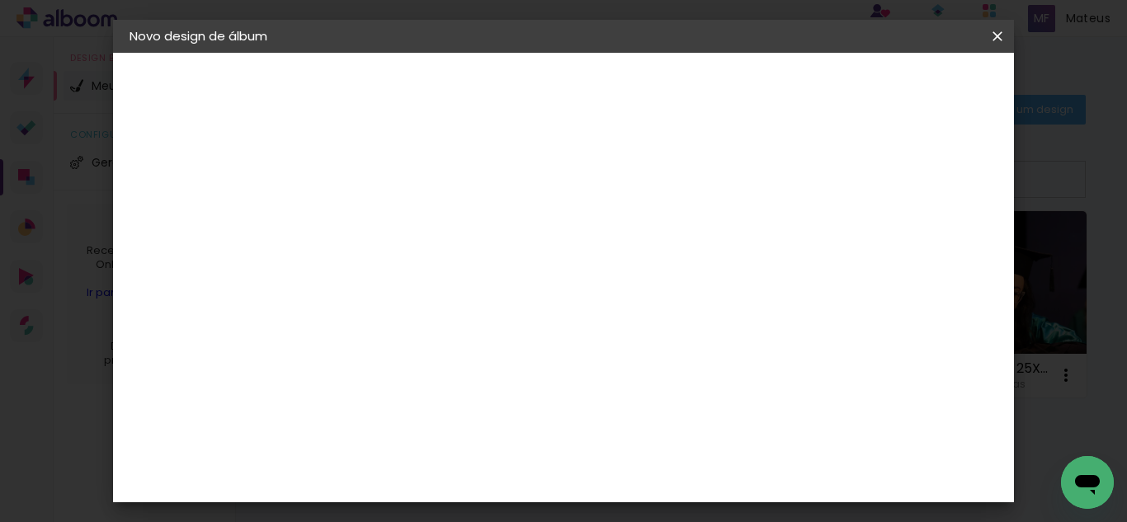
click at [399, 225] on input at bounding box center [399, 222] width 0 height 26
type input "WELLMA CLAUDIA 20X40"
type paper-input "WELLMA CLAUDIA 20X40"
click at [0, 0] on header "Informações Dê um título ao seu álbum. Avançar" at bounding box center [0, 0] width 0 height 0
click at [0, 0] on slot "Avançar" at bounding box center [0, 0] width 0 height 0
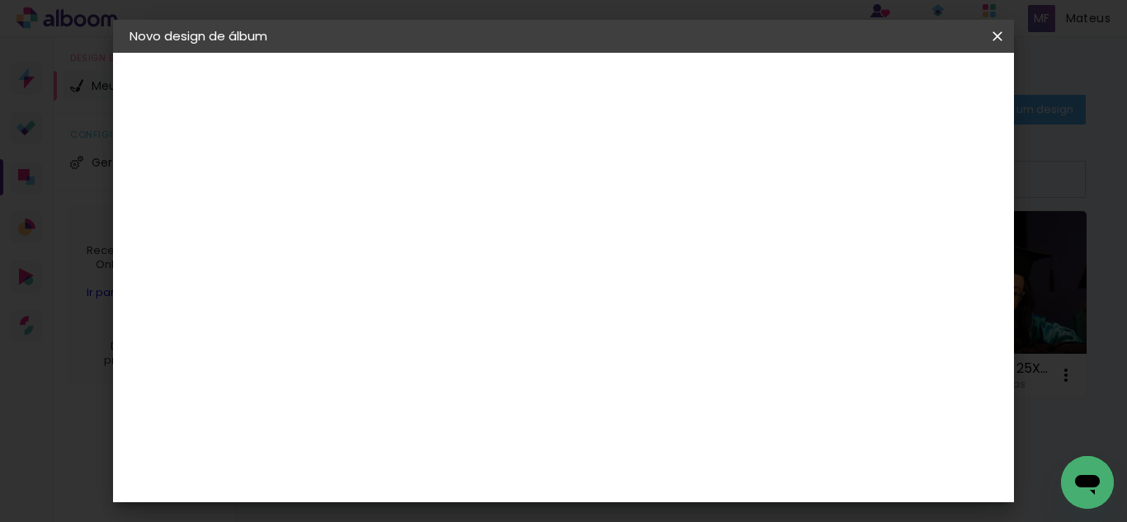
click at [0, 0] on slot "Tamanho Livre" at bounding box center [0, 0] width 0 height 0
click at [733, 83] on header "Fornecedor Escolha um fornecedor ou avance com o tamanho livre. Voltar Avançar" at bounding box center [530, 102] width 405 height 98
click at [708, 90] on paper-button "Avançar" at bounding box center [667, 87] width 81 height 28
type input "1"
type paper-input "1"
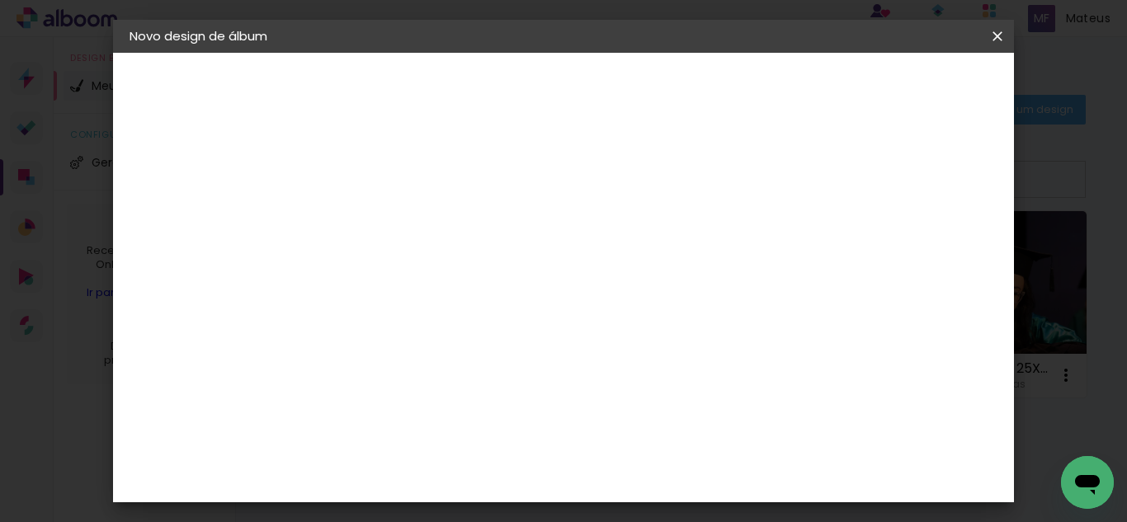
click at [405, 194] on input "1" at bounding box center [388, 189] width 57 height 21
click at [364, 416] on input "30" at bounding box center [347, 425] width 43 height 25
click at [361, 422] on input "30" at bounding box center [347, 425] width 43 height 25
type input "20"
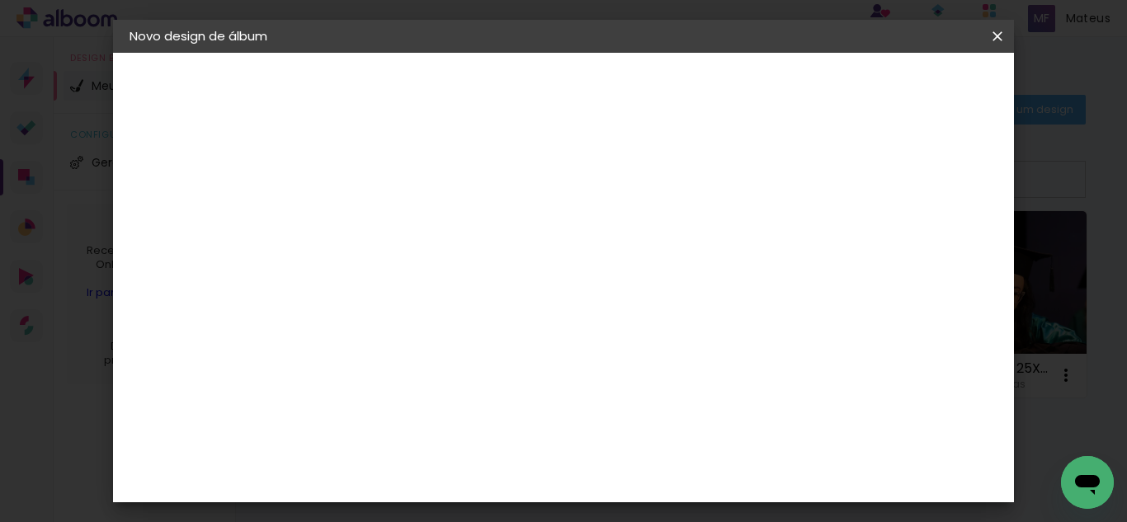
type paper-input "20"
click at [667, 367] on input "60" at bounding box center [654, 367] width 43 height 25
type input "40"
type paper-input "40"
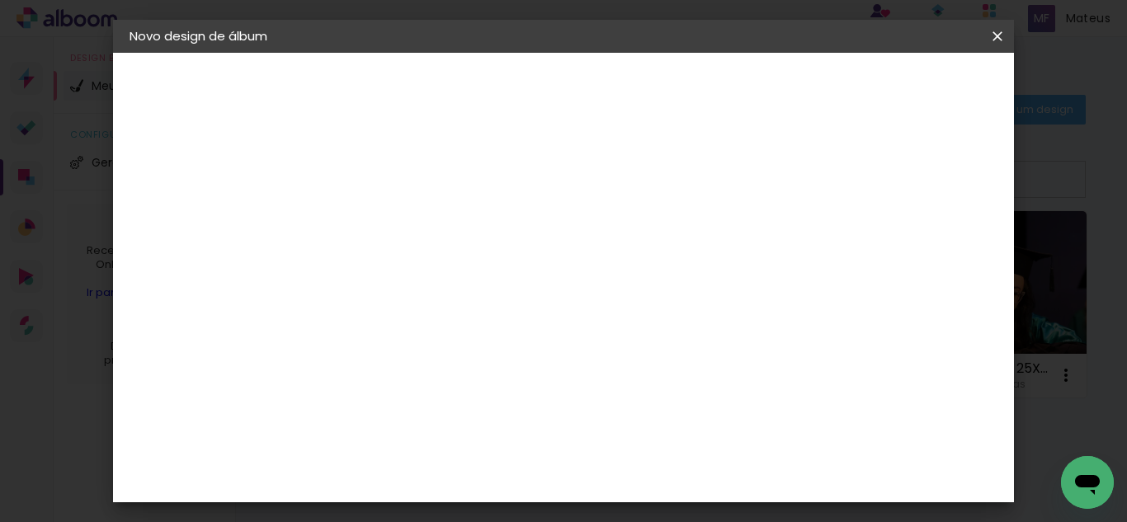
type input "4"
type paper-input "4"
click at [916, 262] on input "4" at bounding box center [914, 249] width 30 height 25
drag, startPoint x: 916, startPoint y: 411, endPoint x: 923, endPoint y: 314, distance: 96.8
click at [917, 341] on div "20 cm cm cm mm A maioria das encadernadoras sugere 5mm de sangria." at bounding box center [632, 275] width 608 height 132
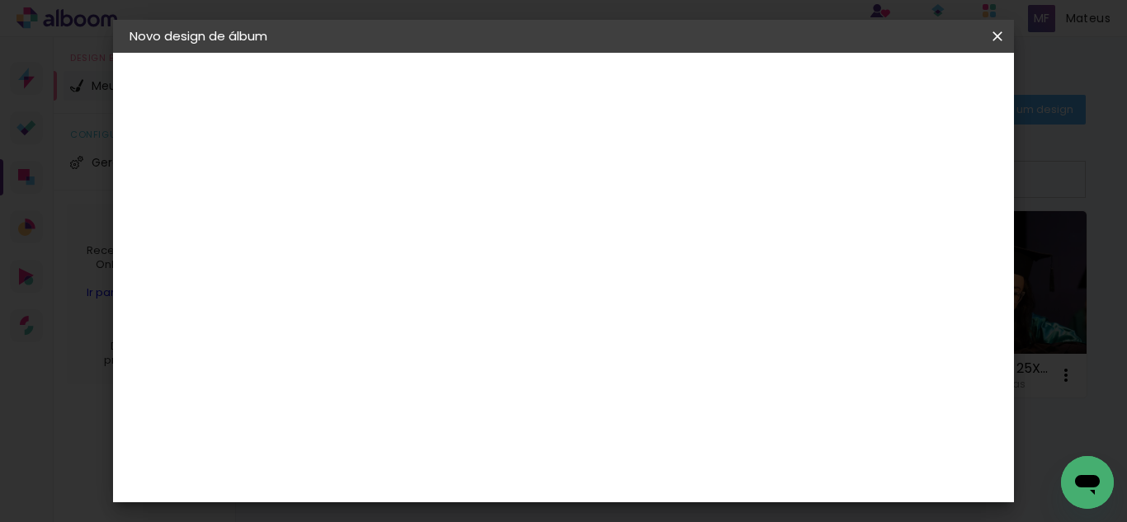
type input "3"
type paper-input "3"
click at [928, 254] on input "3" at bounding box center [914, 249] width 30 height 25
click at [813, 185] on div at bounding box center [805, 189] width 15 height 15
type paper-checkbox "on"
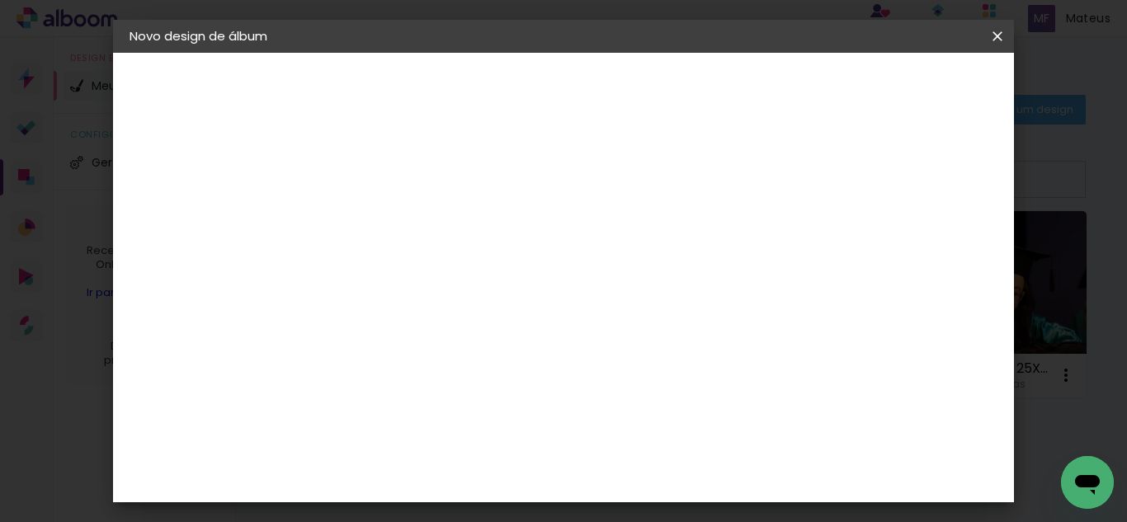
click at [894, 85] on span "Iniciar design" at bounding box center [856, 88] width 75 height 12
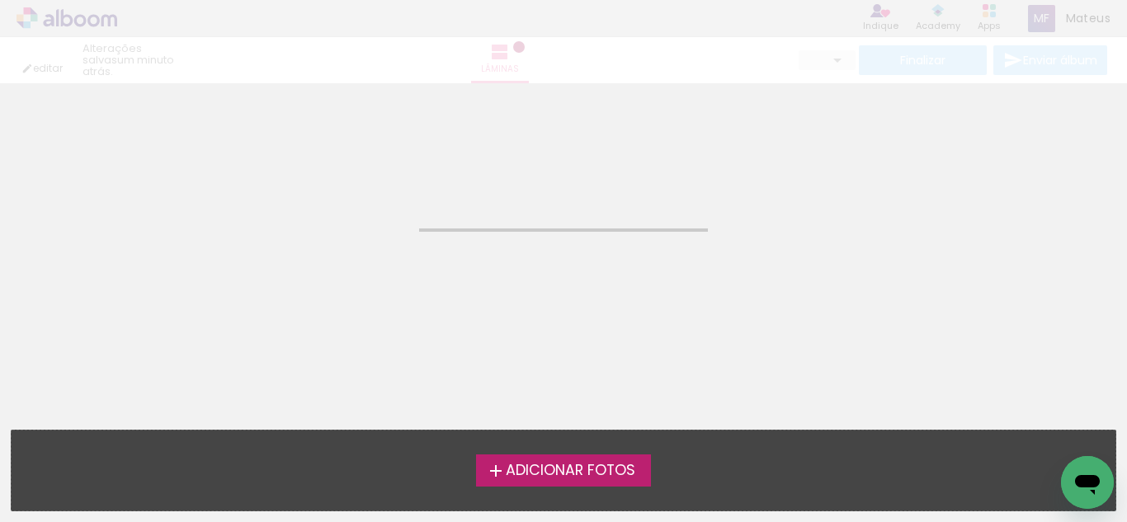
click at [541, 466] on span "Adicionar Fotos" at bounding box center [571, 471] width 130 height 15
click at [0, 0] on input "file" at bounding box center [0, 0] width 0 height 0
